Goal: Transaction & Acquisition: Purchase product/service

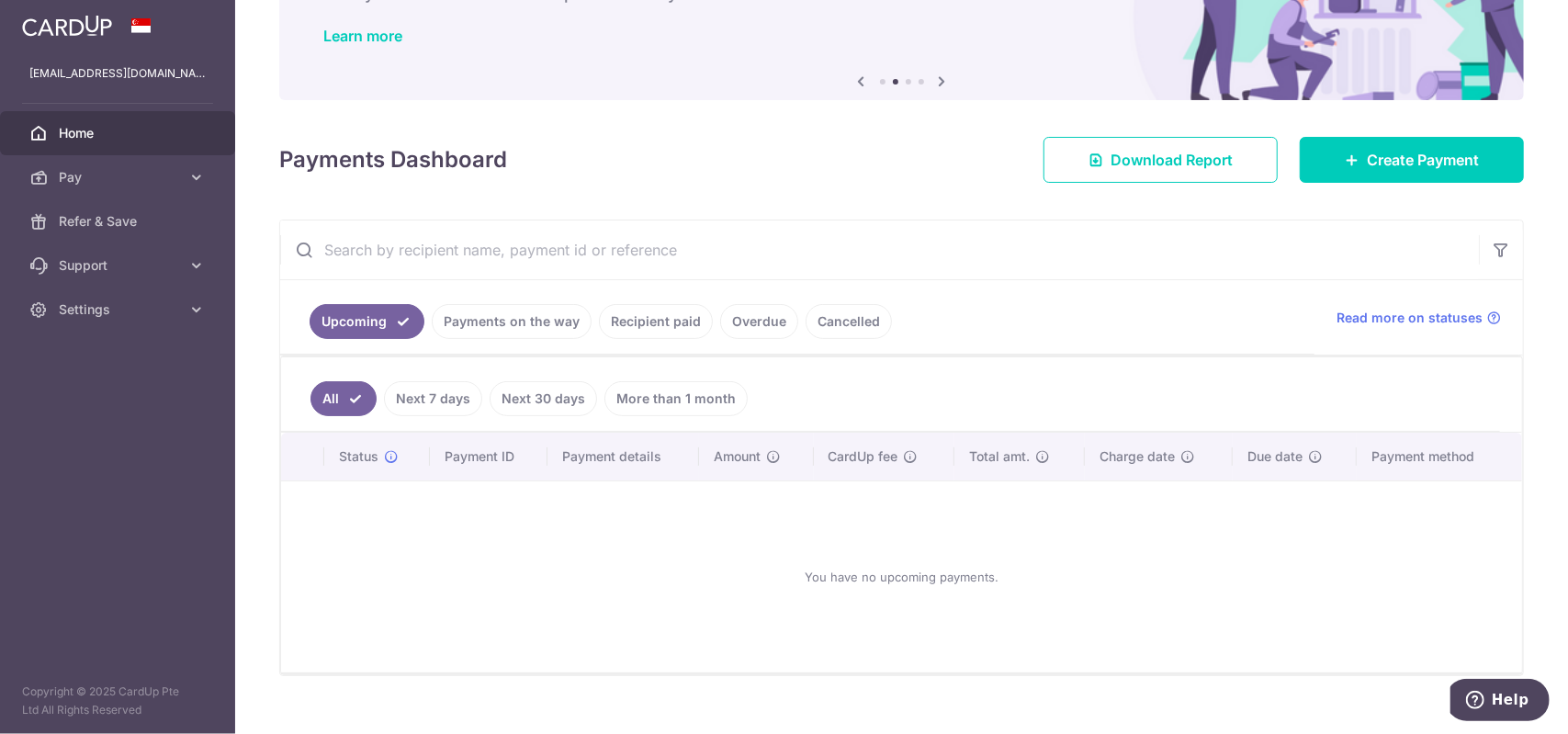
click at [551, 333] on link "Payments on the way" at bounding box center [512, 321] width 160 height 34
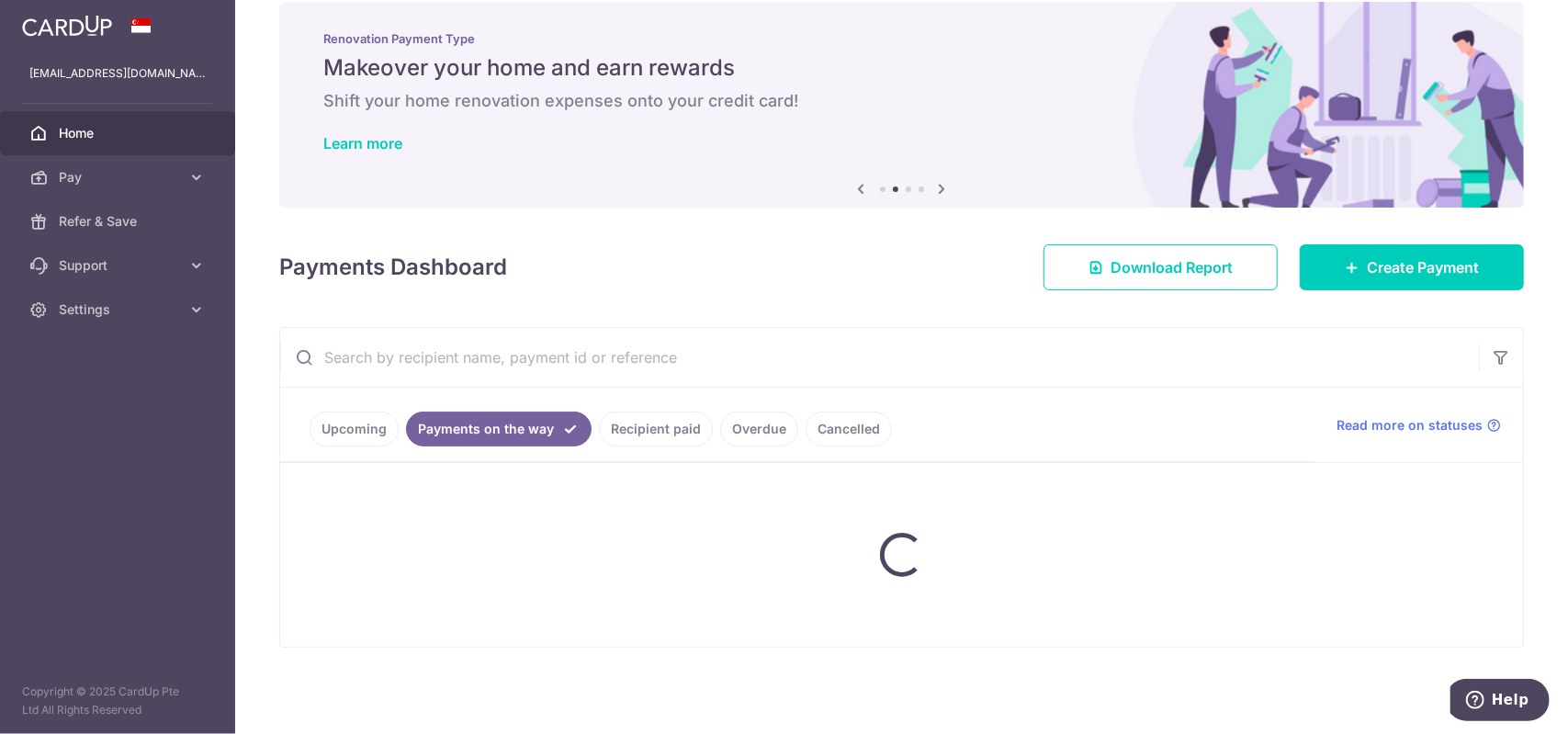
scroll to position [24, 0]
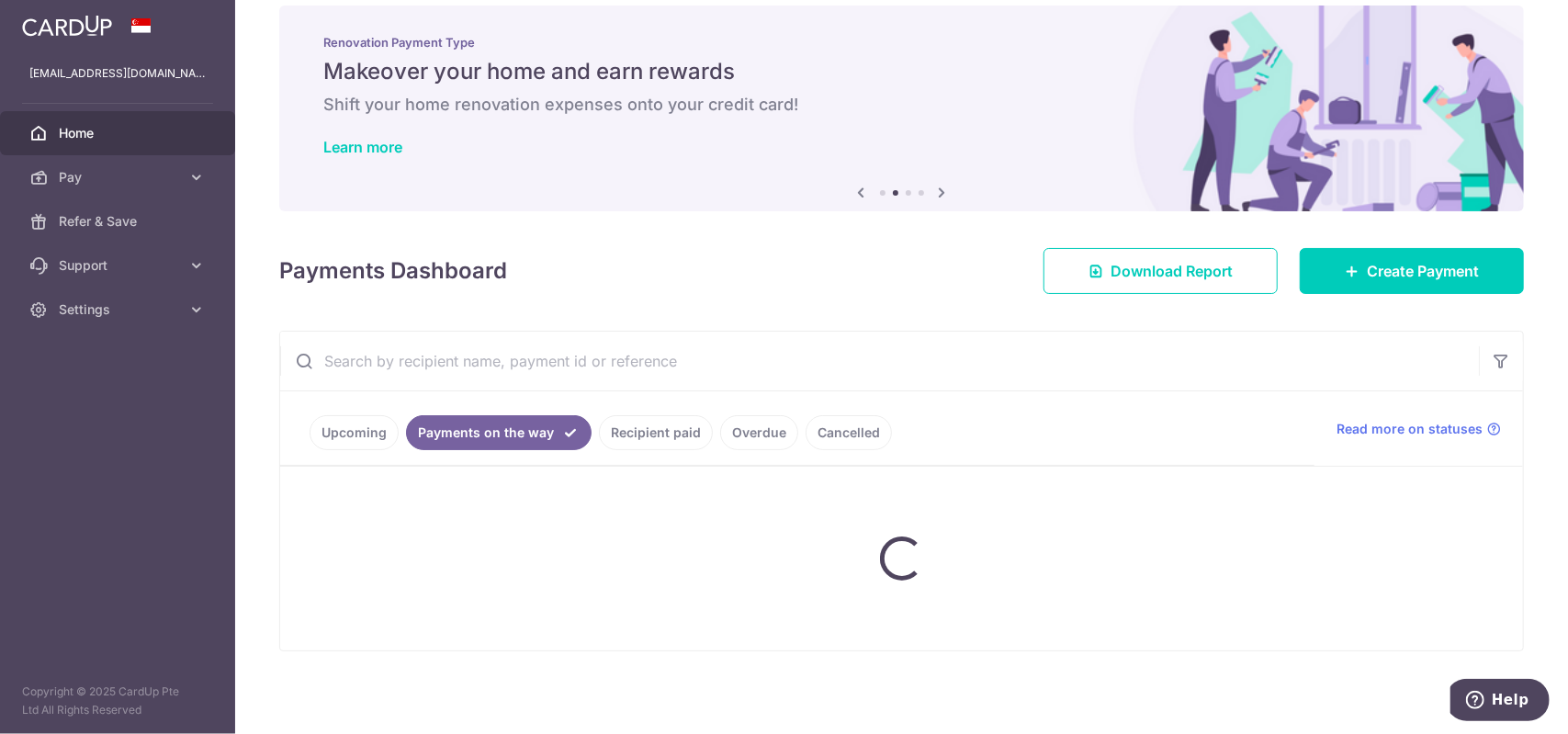
click at [666, 422] on ul "Upcoming Payments on the way Recipient paid Overdue Cancelled" at bounding box center [796, 428] width 1034 height 75
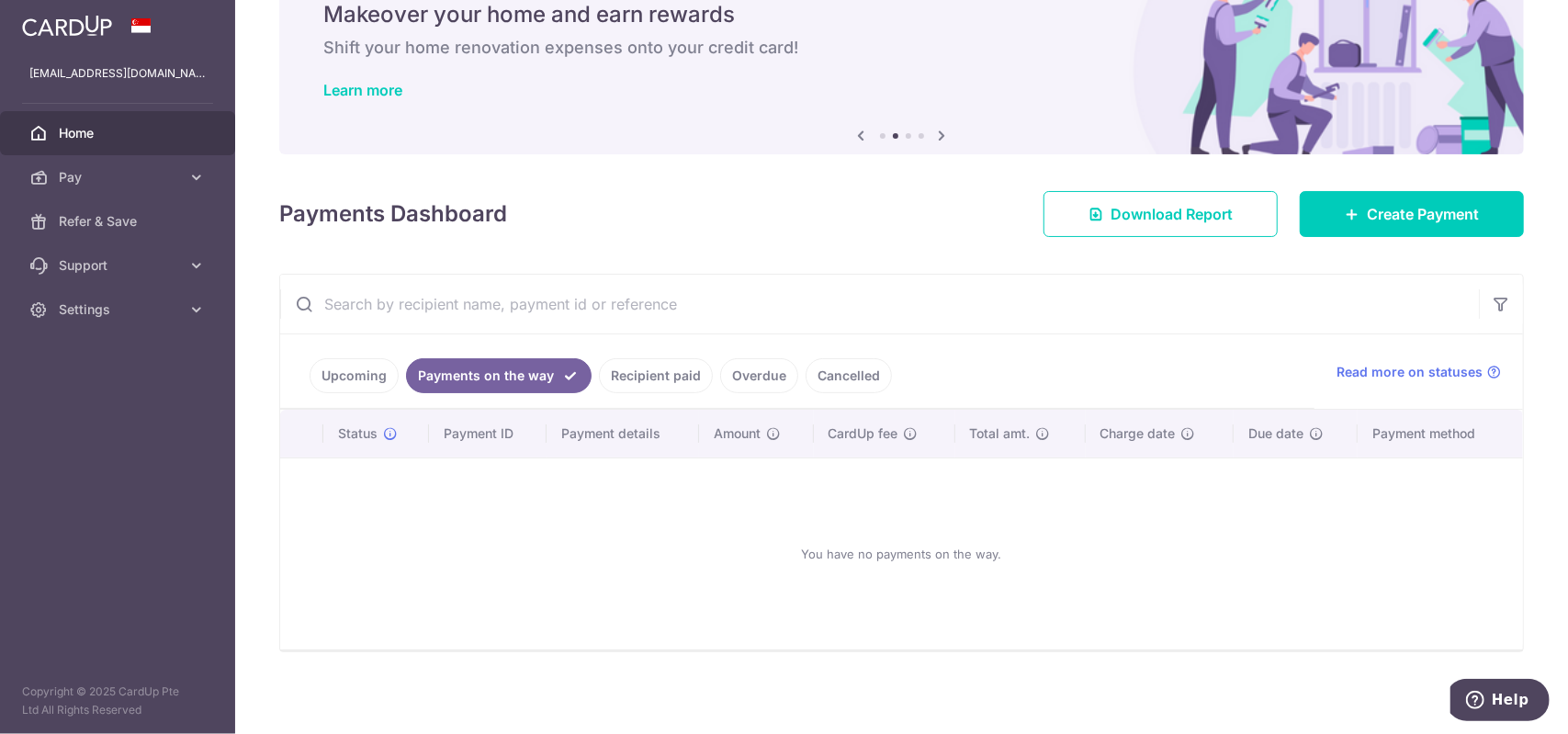
click at [672, 381] on link "Recipient paid" at bounding box center [656, 376] width 114 height 34
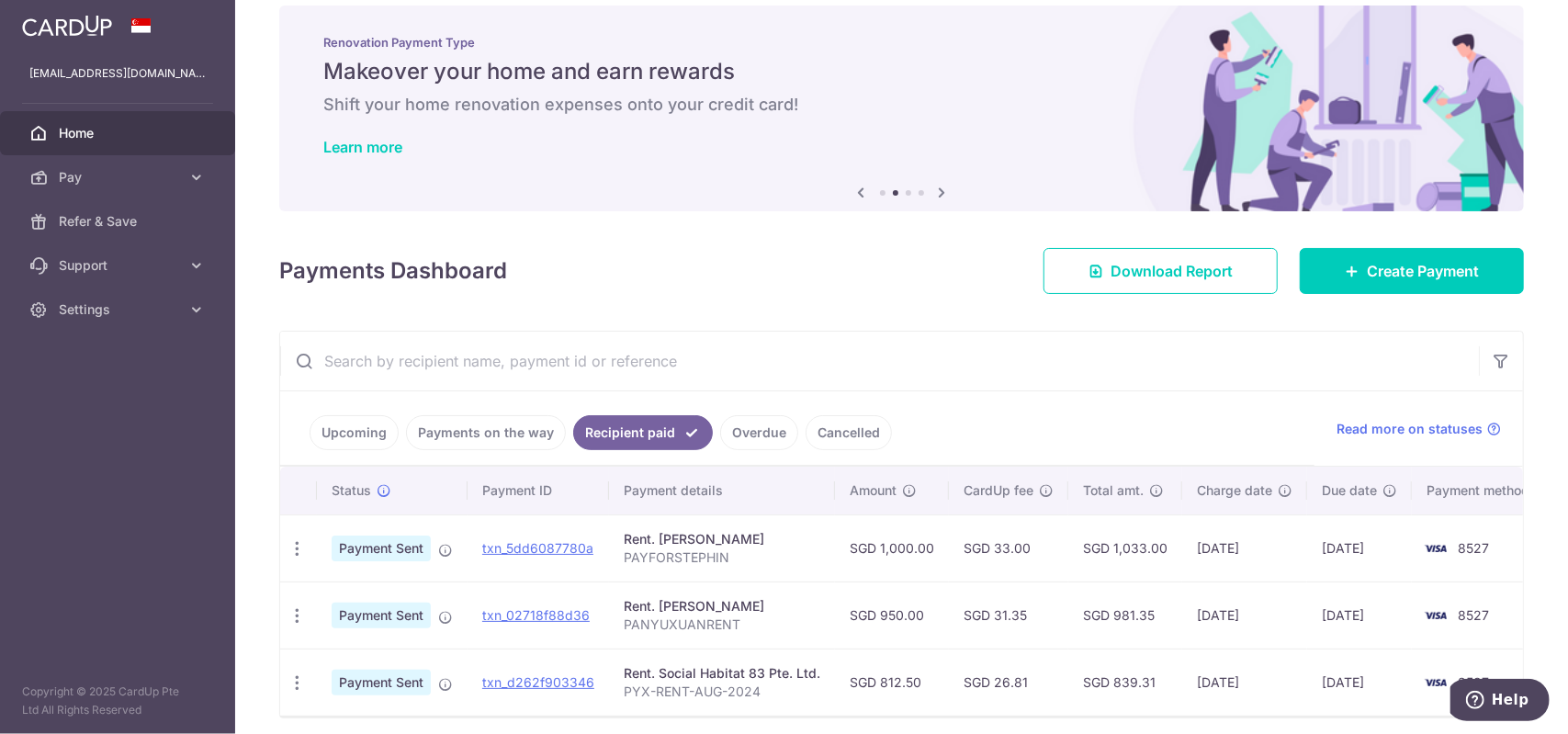
scroll to position [100, 0]
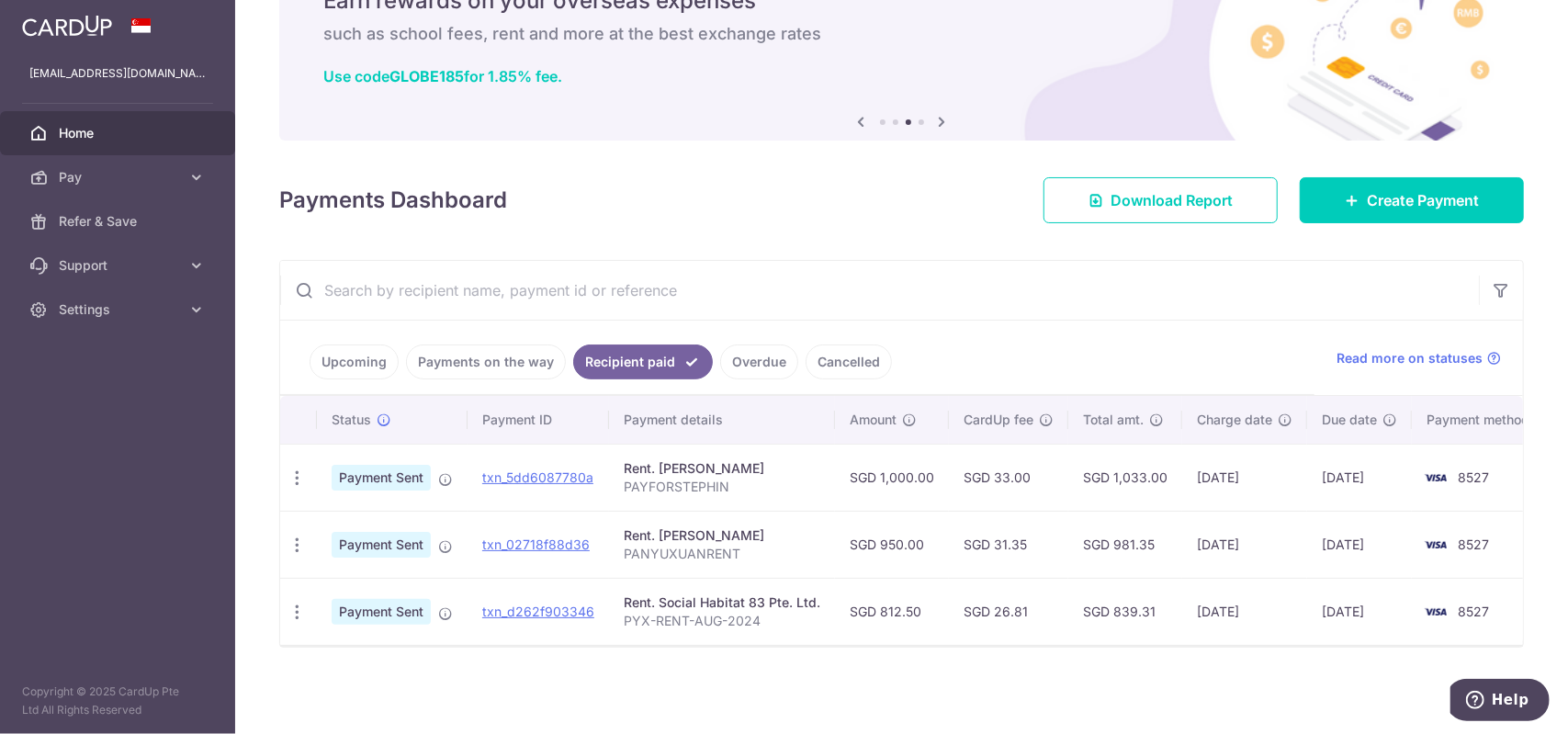
drag, startPoint x: 989, startPoint y: 469, endPoint x: 1002, endPoint y: 471, distance: 13.2
click at [1002, 471] on td "SGD 33.00" at bounding box center [1008, 477] width 120 height 67
click at [1003, 496] on td "SGD 33.00" at bounding box center [1008, 477] width 120 height 67
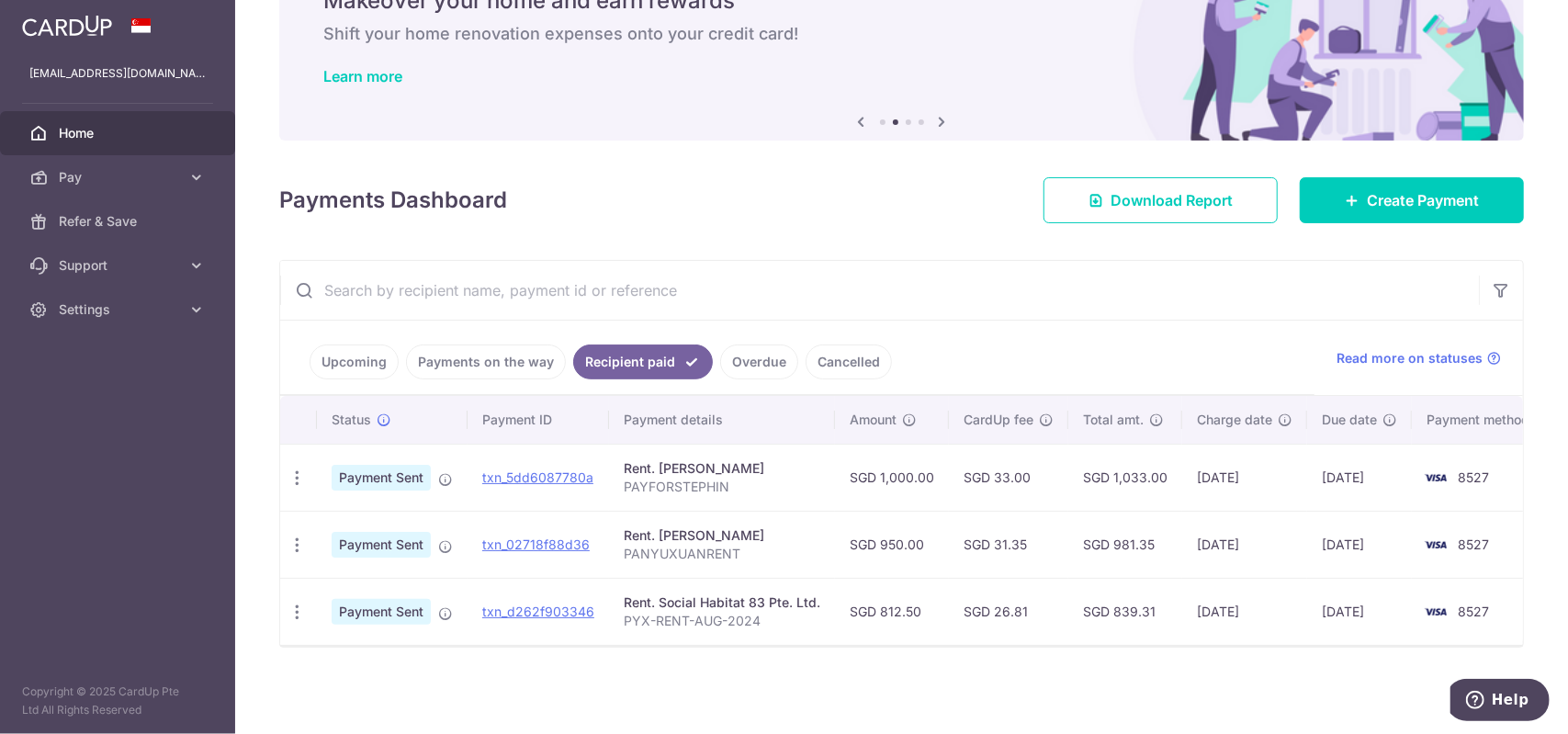
click at [123, 123] on link "Home" at bounding box center [117, 133] width 235 height 44
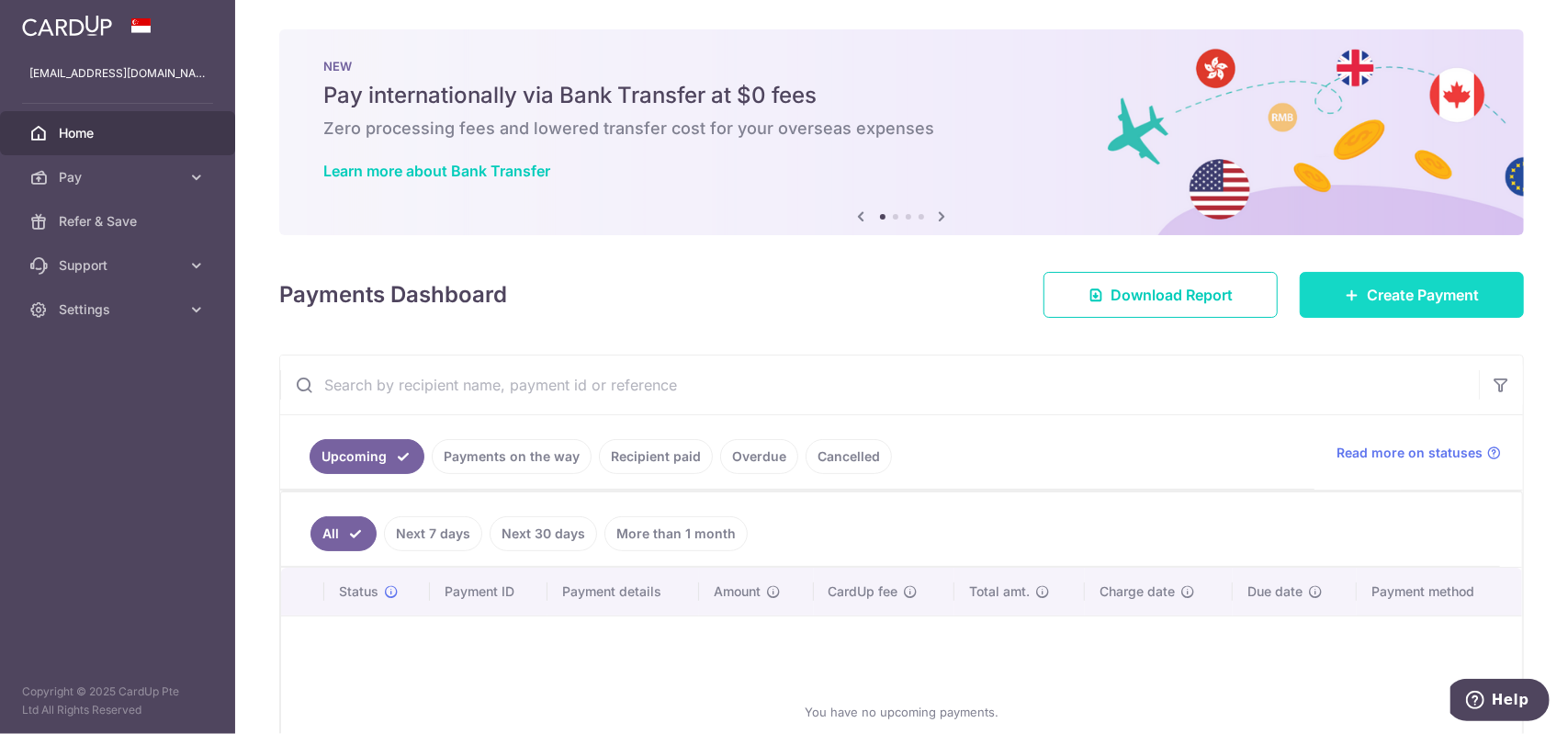
click at [1352, 296] on link "Create Payment" at bounding box center [1413, 295] width 224 height 46
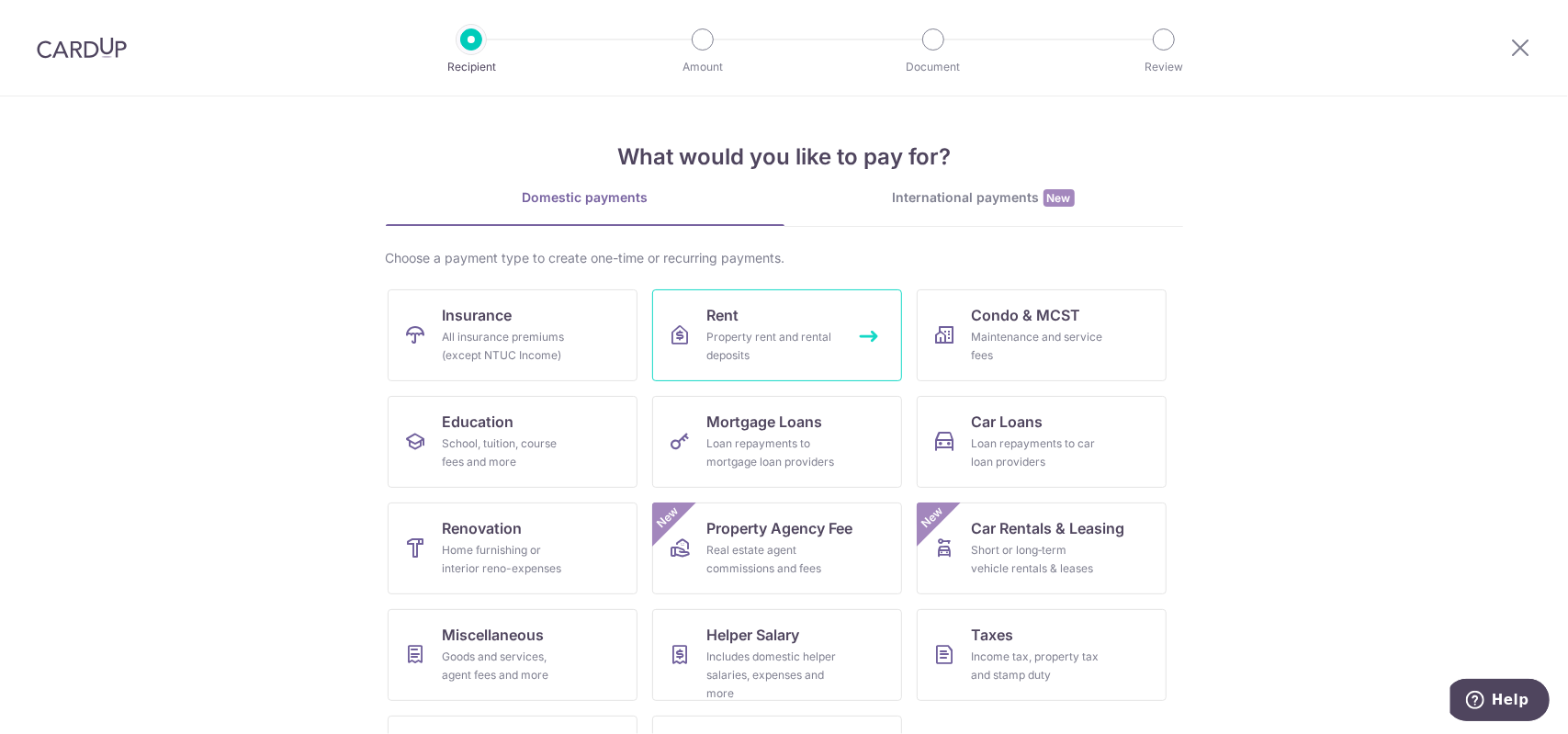
click at [798, 304] on link "Rent Property rent and rental deposits" at bounding box center [777, 335] width 250 height 92
